Goal: Information Seeking & Learning: Learn about a topic

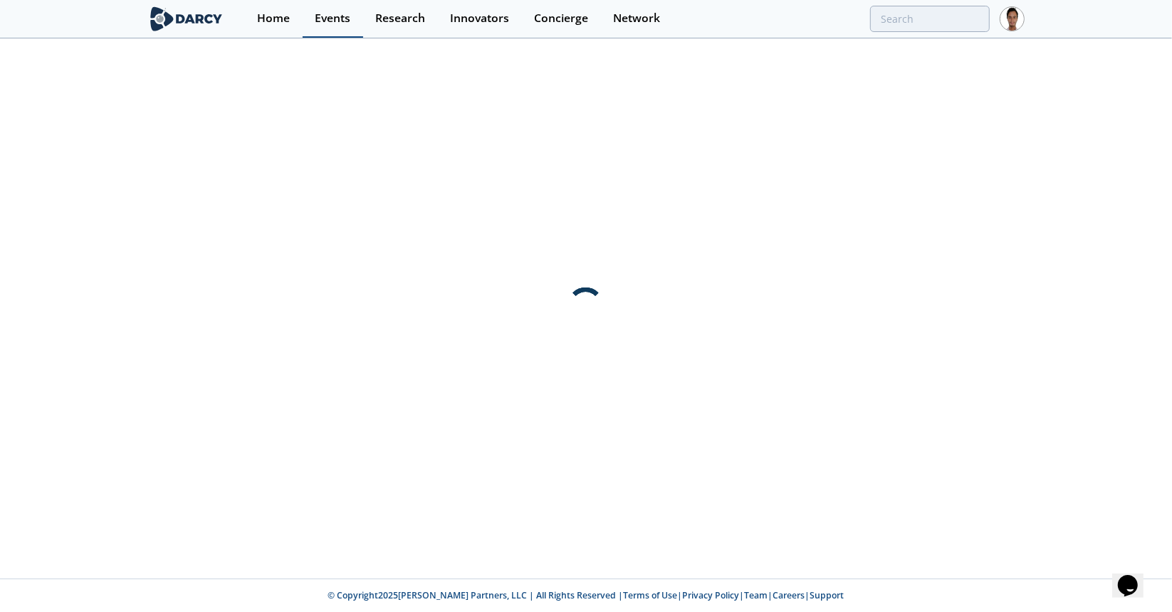
click at [335, 20] on div "Events" at bounding box center [333, 18] width 36 height 11
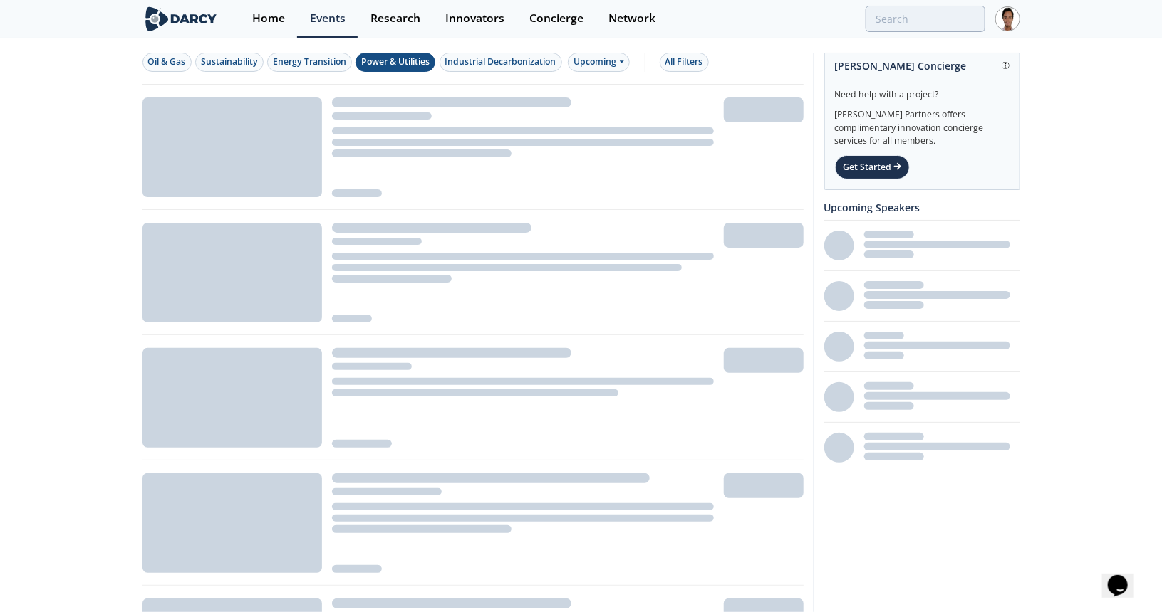
click at [414, 62] on div "Power & Utilities" at bounding box center [395, 62] width 68 height 13
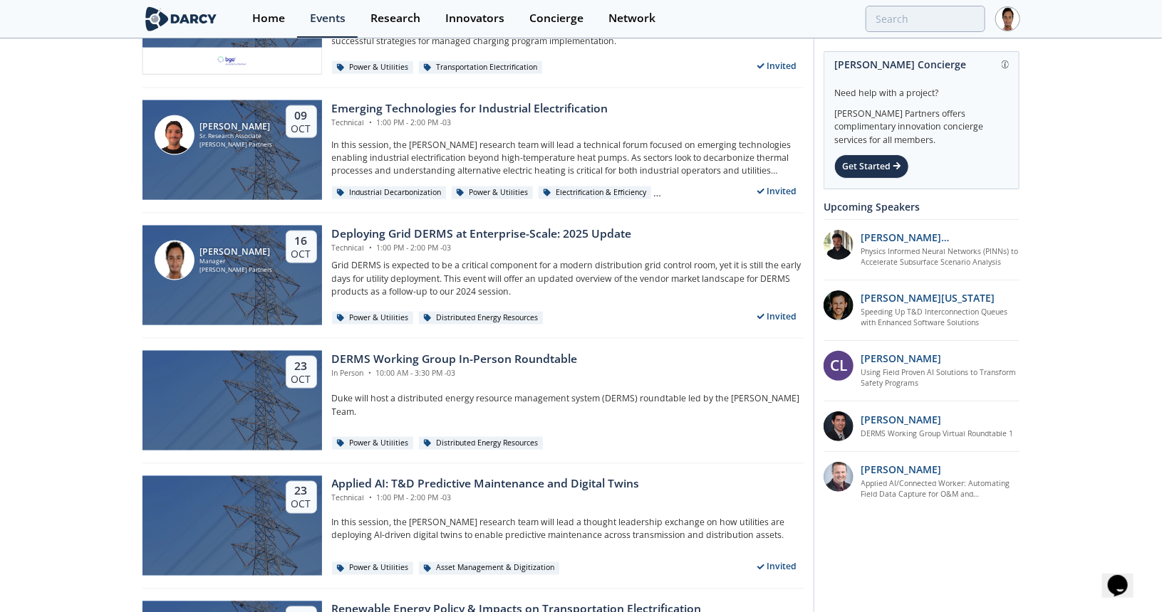
scroll to position [855, 0]
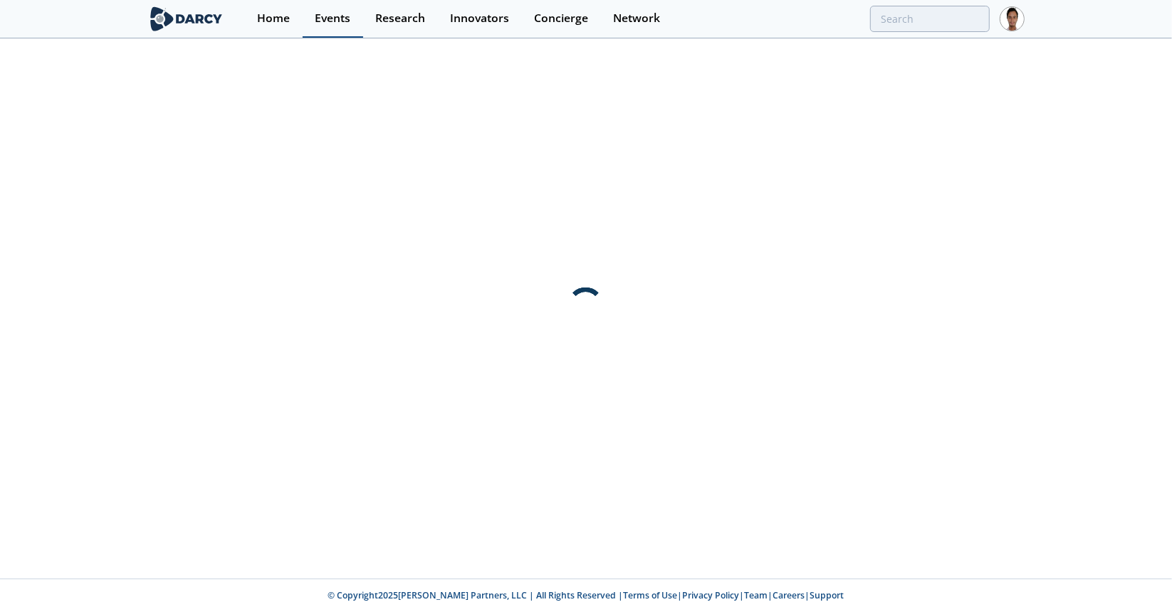
click at [316, 14] on div "Events" at bounding box center [333, 18] width 36 height 11
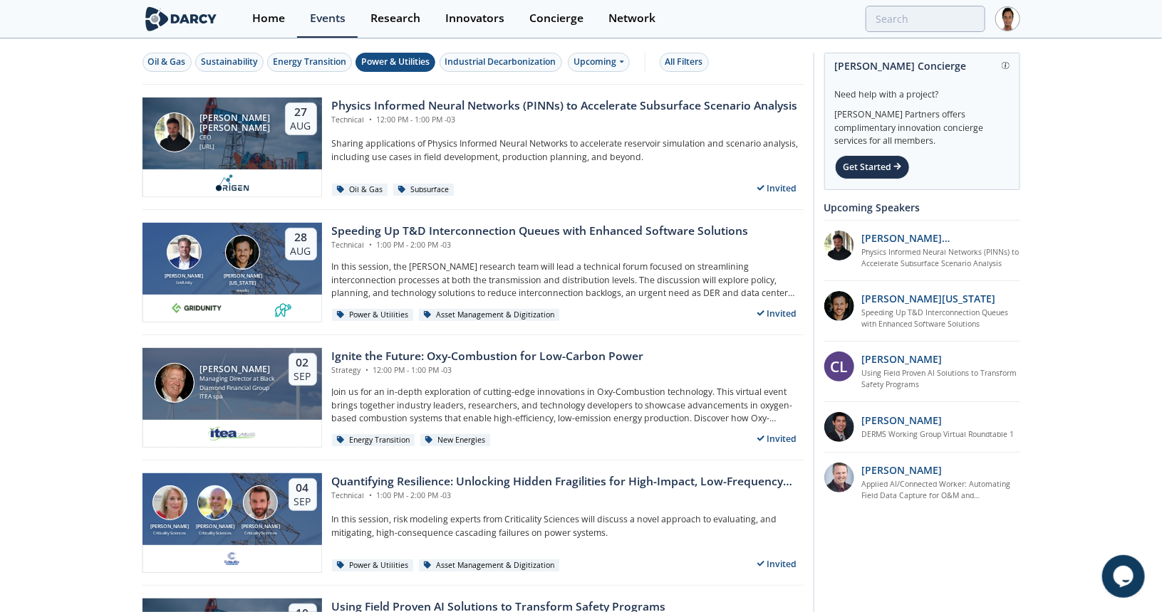
click at [400, 56] on div "Power & Utilities" at bounding box center [395, 62] width 68 height 13
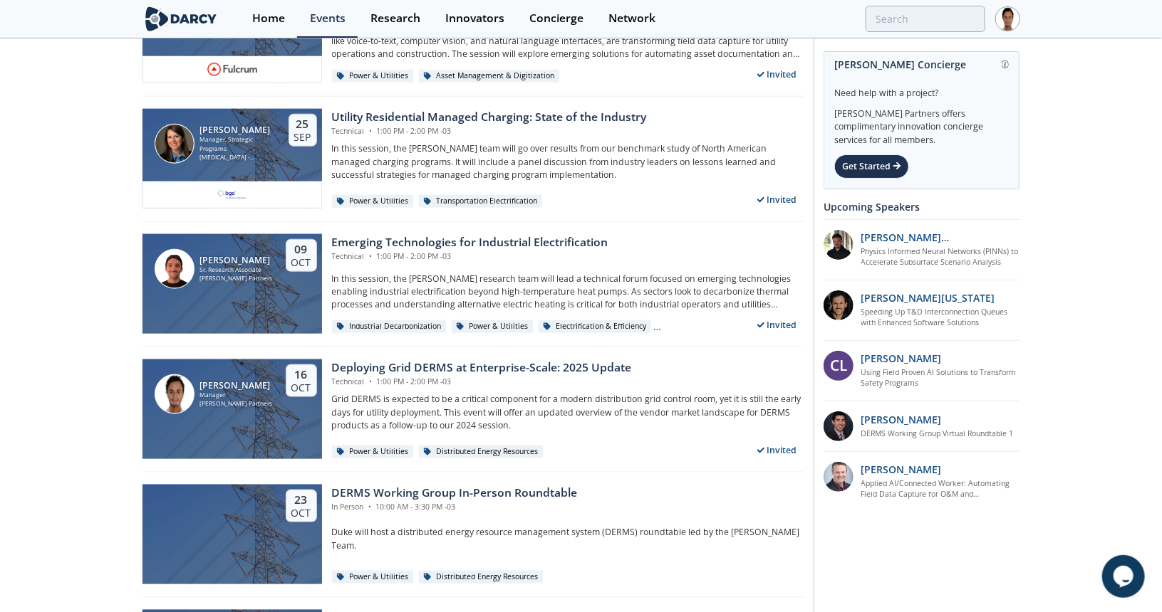
scroll to position [926, 0]
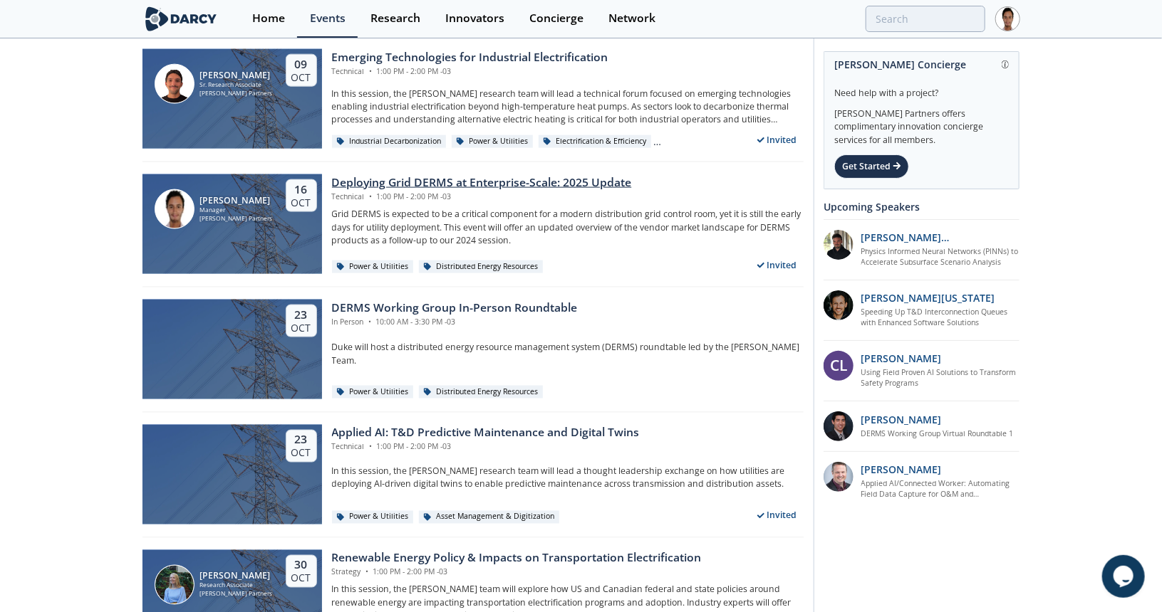
click at [390, 177] on div "Deploying Grid DERMS at Enterprise-Scale: 2025 Update" at bounding box center [482, 182] width 300 height 17
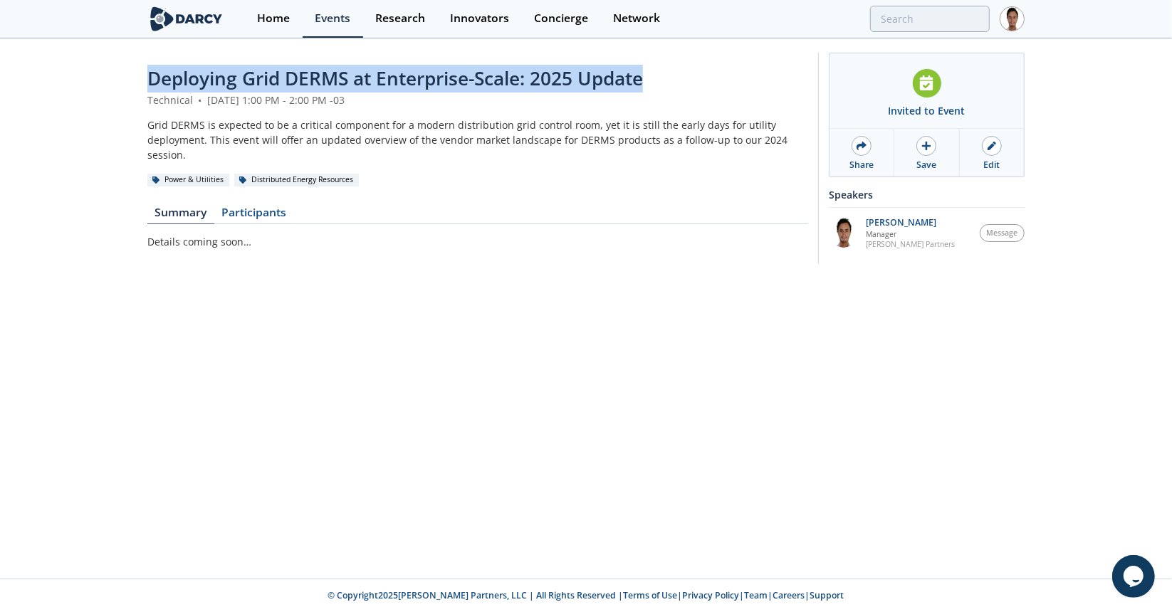
drag, startPoint x: 150, startPoint y: 80, endPoint x: 678, endPoint y: 77, distance: 527.7
click at [678, 77] on div "Deploying Grid DERMS at Enterprise-Scale: 2025 Update" at bounding box center [477, 79] width 661 height 28
copy span "Deploying Grid DERMS at Enterprise-Scale: 2025 Update"
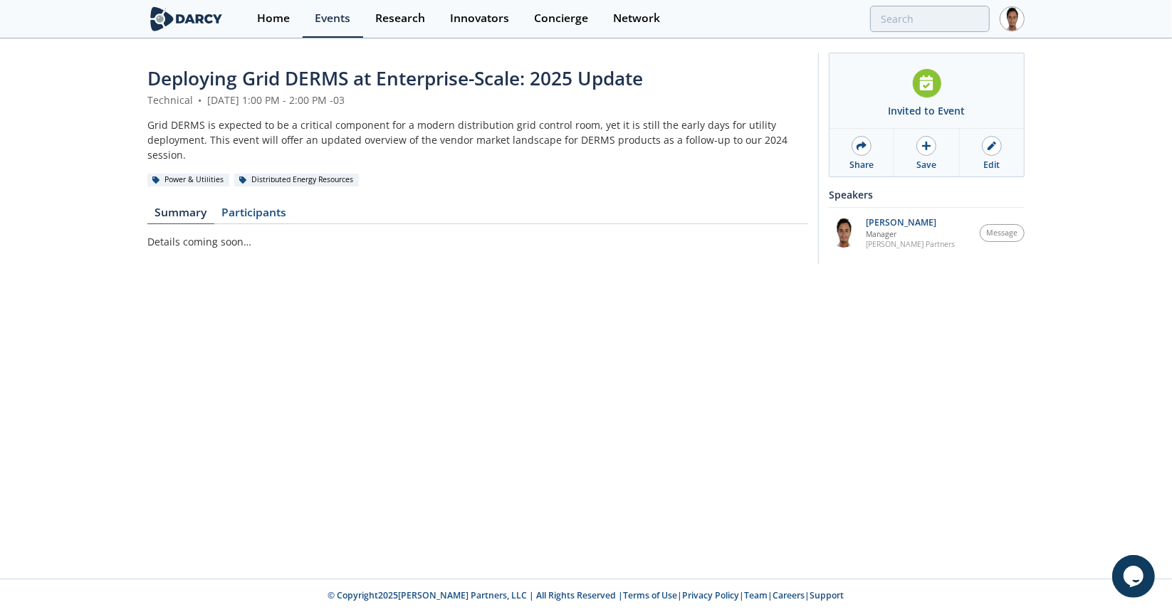
click at [325, 127] on div "Grid DERMS is expected to be a critical component for a modern distribution gri…" at bounding box center [477, 140] width 661 height 45
